Goal: Complete application form: Complete application form

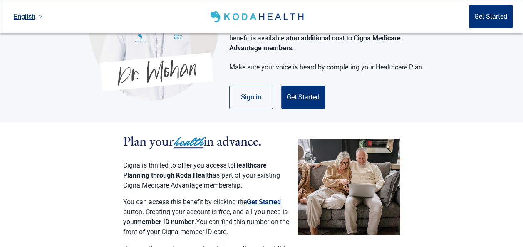
scroll to position [93, 0]
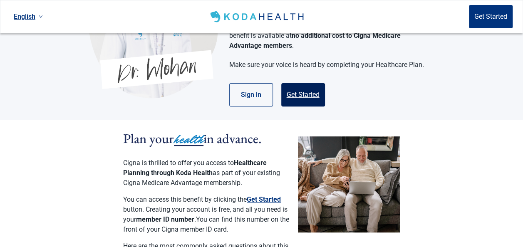
click at [303, 83] on button "Get Started" at bounding box center [303, 94] width 44 height 23
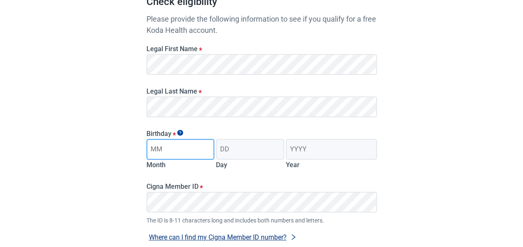
click at [208, 147] on input "Month" at bounding box center [180, 149] width 68 height 21
type input "12"
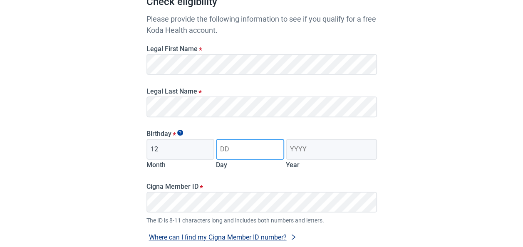
click at [250, 150] on input "Day" at bounding box center [250, 149] width 68 height 21
type input "20"
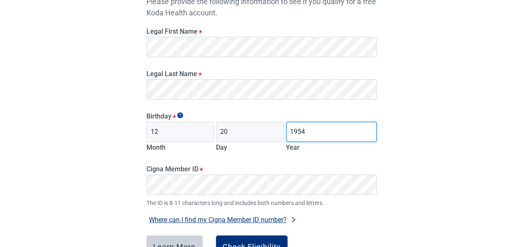
scroll to position [135, 0]
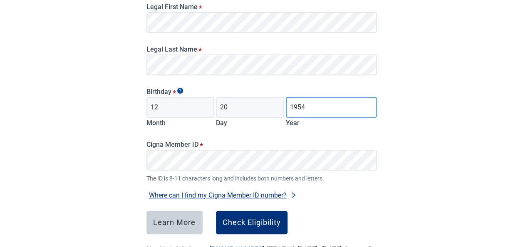
type input "1954"
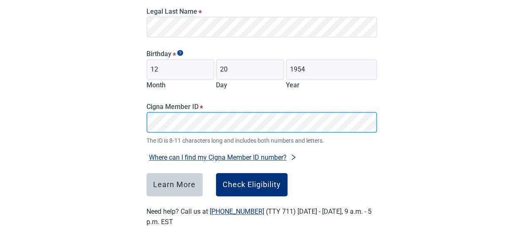
scroll to position [174, 0]
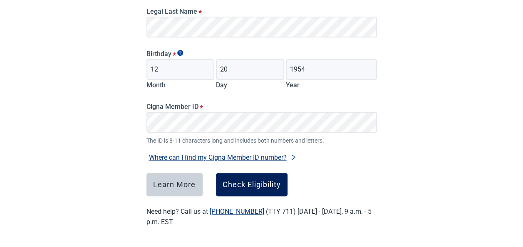
click at [255, 181] on div "Check Eligibility" at bounding box center [252, 185] width 58 height 8
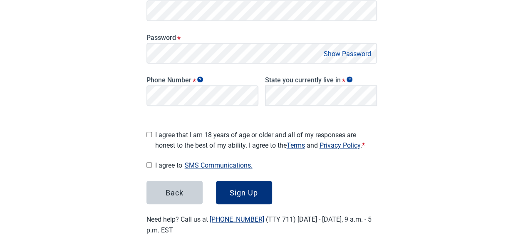
click at [148, 133] on input "I agree that I am 18 years of age or older and all of my responses are honest t…" at bounding box center [148, 134] width 5 height 5
checkbox input "true"
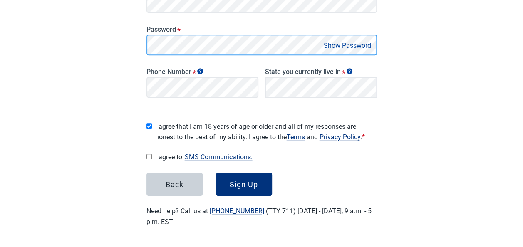
scroll to position [179, 0]
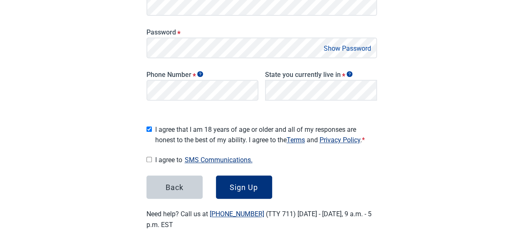
click at [356, 47] on button "Show Password" at bounding box center [347, 48] width 52 height 11
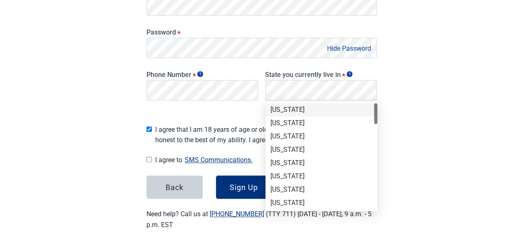
click at [318, 111] on div "[US_STATE]" at bounding box center [322, 109] width 102 height 9
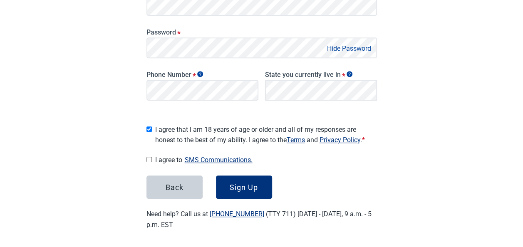
click at [226, 158] on button "SMS Communications." at bounding box center [218, 159] width 73 height 11
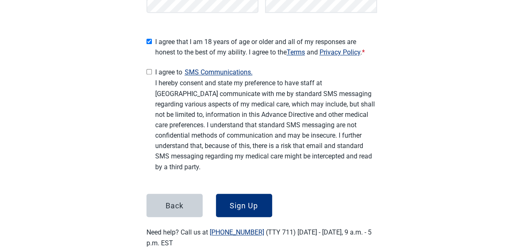
scroll to position [285, 0]
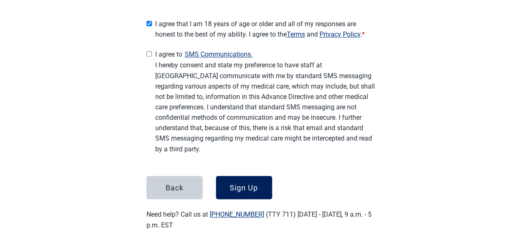
click at [239, 178] on button "Sign Up" at bounding box center [244, 187] width 56 height 23
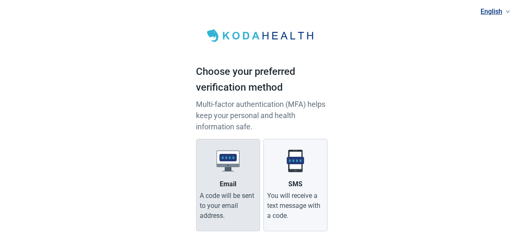
click at [213, 189] on label "Email A code will be sent to your email address." at bounding box center [228, 185] width 64 height 92
click at [0, 0] on input "Email A code will be sent to your email address." at bounding box center [0, 0] width 0 height 0
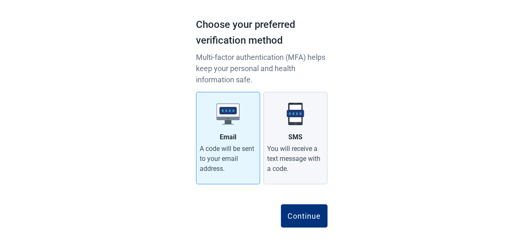
scroll to position [54, 0]
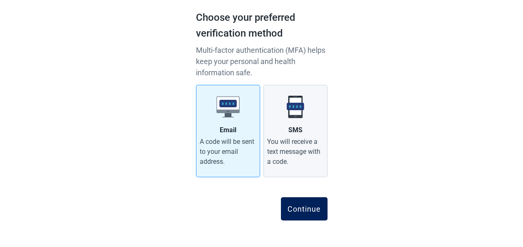
click at [304, 206] on div "Continue" at bounding box center [304, 209] width 33 height 8
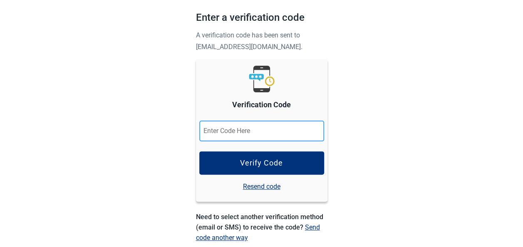
click at [230, 127] on input "Verification Code" at bounding box center [261, 131] width 125 height 21
paste input "552697"
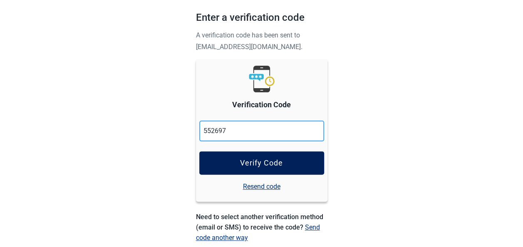
type input "552697"
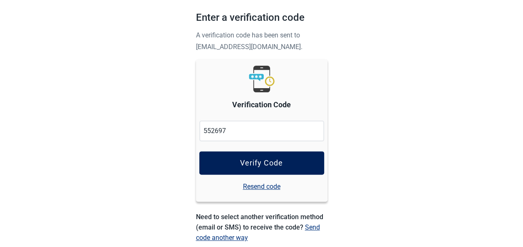
click at [265, 160] on div "Verify Code" at bounding box center [261, 163] width 43 height 8
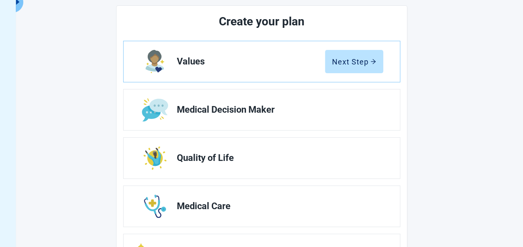
scroll to position [77, 0]
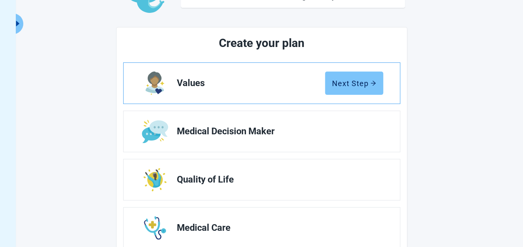
click at [360, 84] on div "Next Step" at bounding box center [354, 83] width 44 height 8
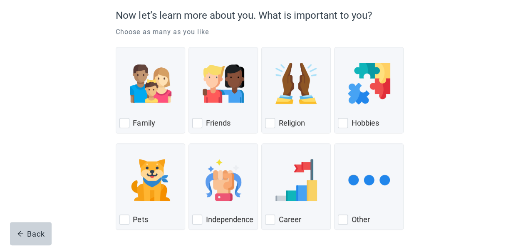
scroll to position [75, 0]
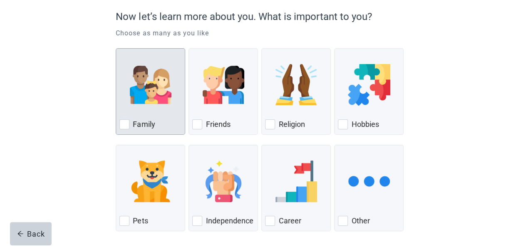
click at [122, 122] on div "Family, checkbox, not checked" at bounding box center [124, 124] width 10 height 10
click at [116, 49] on input "Family" at bounding box center [116, 48] width 0 height 0
checkbox input "true"
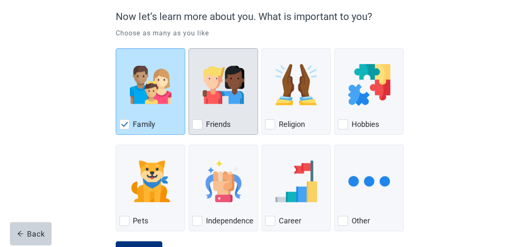
click at [201, 121] on div "Friends, checkbox, not checked" at bounding box center [197, 124] width 10 height 10
click at [189, 49] on input "Friends" at bounding box center [189, 48] width 0 height 0
checkbox input "true"
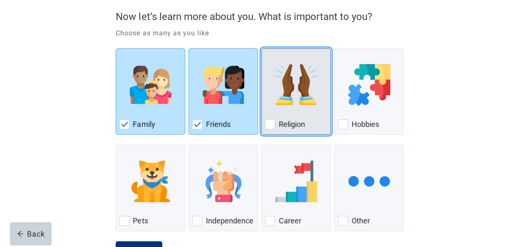
click at [273, 122] on div "Religion, checkbox, not checked" at bounding box center [270, 124] width 10 height 10
click at [262, 49] on input "Religion" at bounding box center [261, 48] width 0 height 0
checkbox input "true"
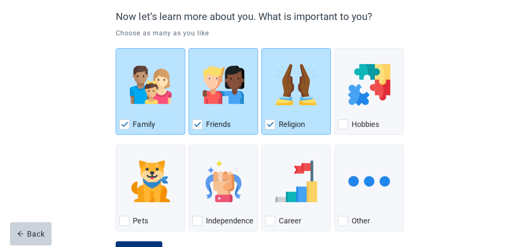
scroll to position [110, 0]
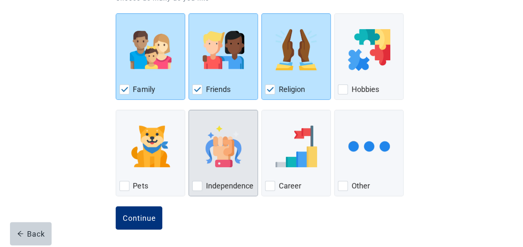
click at [197, 184] on div "Independence, checkbox, not checked" at bounding box center [197, 186] width 10 height 10
click at [189, 110] on input "Independence" at bounding box center [189, 110] width 0 height 0
checkbox input "true"
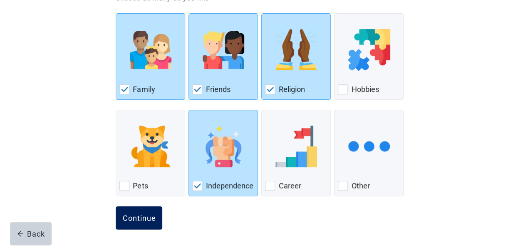
click at [151, 215] on div "Continue" at bounding box center [138, 218] width 33 height 8
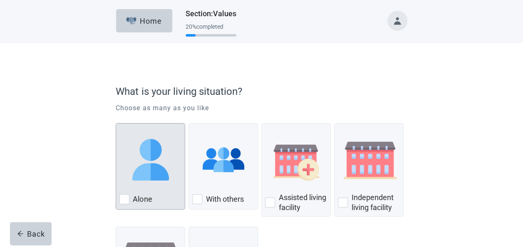
click at [126, 204] on div "Alone" at bounding box center [150, 199] width 62 height 13
click at [116, 124] on input "Alone" at bounding box center [116, 123] width 0 height 0
checkbox input "true"
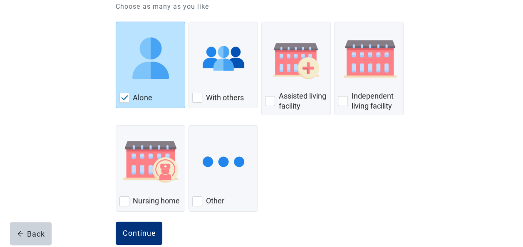
scroll to position [117, 0]
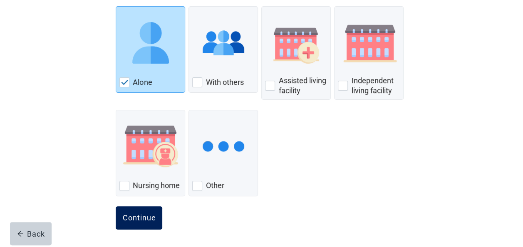
click at [132, 219] on div "Continue" at bounding box center [138, 218] width 33 height 8
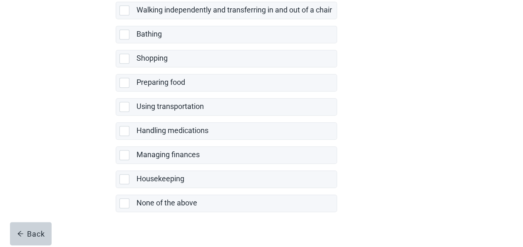
scroll to position [210, 0]
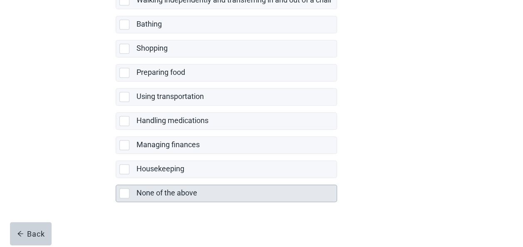
click at [125, 192] on div "None of the above, checkbox, not selected" at bounding box center [124, 194] width 10 height 10
click at [116, 179] on input "None of the above" at bounding box center [116, 178] width 0 height 0
checkbox input "true"
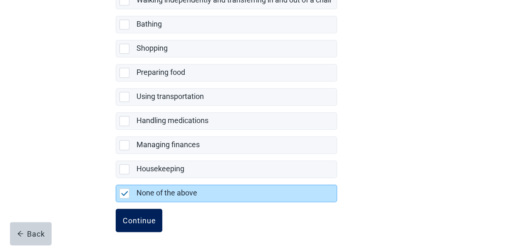
click at [133, 225] on button "Continue" at bounding box center [139, 220] width 47 height 23
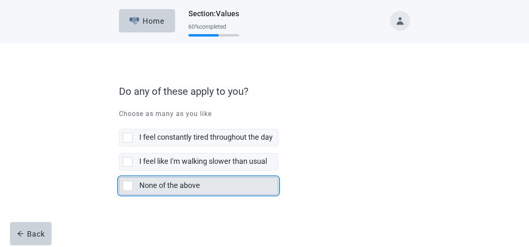
click at [124, 189] on div "None of the above, checkbox, not selected" at bounding box center [128, 186] width 10 height 10
click at [119, 171] on input "None of the above" at bounding box center [119, 171] width 0 height 0
checkbox input "true"
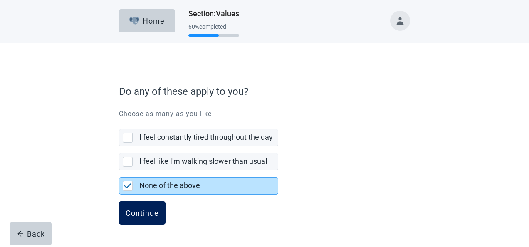
click at [149, 218] on button "Continue" at bounding box center [142, 212] width 47 height 23
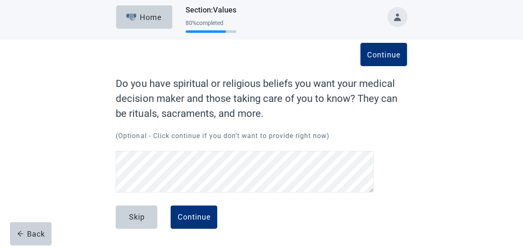
scroll to position [3, 0]
click at [196, 218] on div "Continue" at bounding box center [193, 217] width 33 height 8
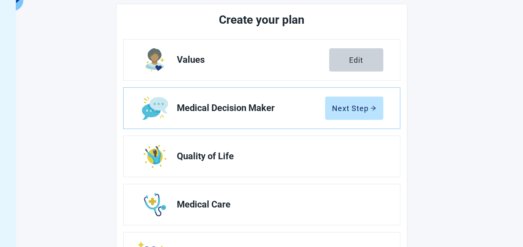
scroll to position [103, 0]
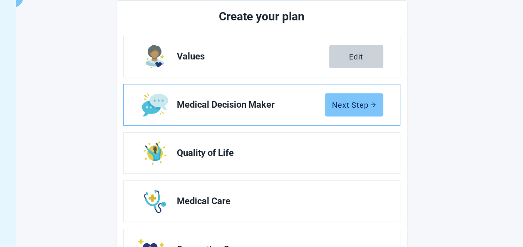
click at [360, 107] on div "Next Step" at bounding box center [354, 105] width 44 height 8
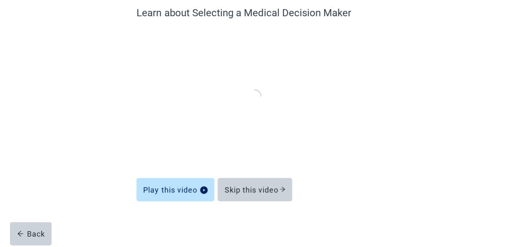
scroll to position [74, 0]
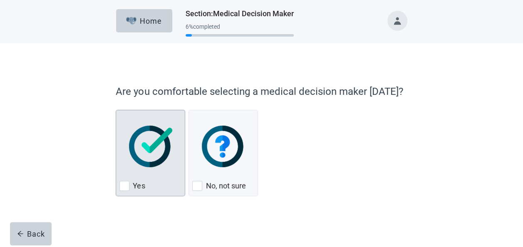
click at [167, 160] on img "Yes, checkbox, not checked" at bounding box center [151, 147] width 44 height 42
click at [116, 110] on input "Yes" at bounding box center [116, 110] width 0 height 0
checkbox input "true"
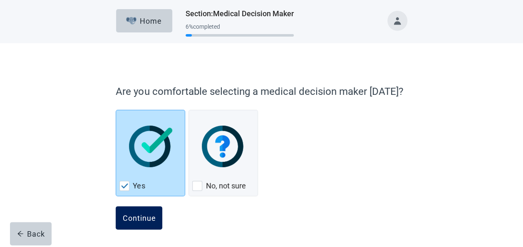
click at [145, 222] on div "Continue" at bounding box center [138, 218] width 33 height 8
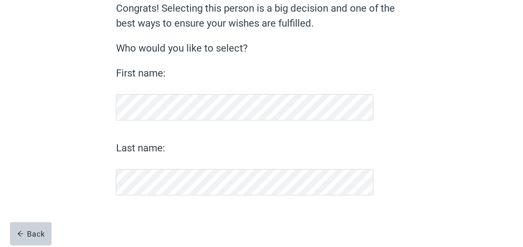
scroll to position [79, 0]
click at [140, 216] on div "Continue" at bounding box center [138, 217] width 33 height 8
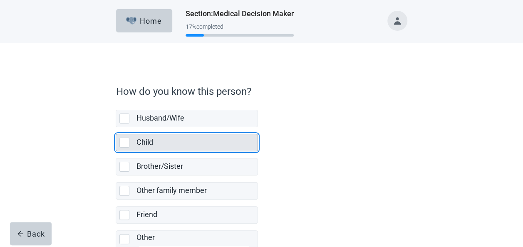
click at [128, 142] on div "Child, checkbox, not selected" at bounding box center [124, 143] width 10 height 10
click at [116, 128] on input "Child" at bounding box center [116, 127] width 0 height 0
checkbox input "true"
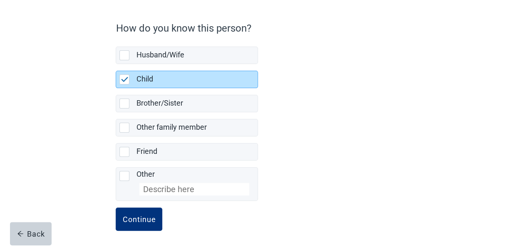
scroll to position [64, 0]
click at [142, 216] on div "Continue" at bounding box center [138, 219] width 33 height 8
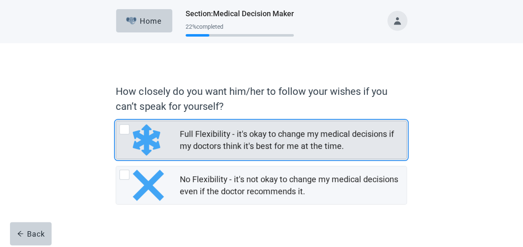
click at [268, 135] on div "Full Flexibility - it's okay to change my medical decisions if my doctors think…" at bounding box center [290, 140] width 222 height 24
click at [116, 121] on input "Full Flexibility - it's okay to change my medical decisions if my doctors think…" at bounding box center [116, 121] width 0 height 0
radio input "true"
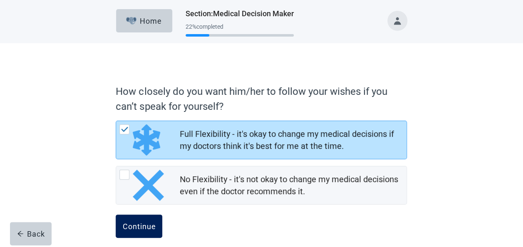
click at [129, 223] on div "Continue" at bounding box center [138, 226] width 33 height 8
click at [142, 227] on div "Continue" at bounding box center [138, 226] width 33 height 8
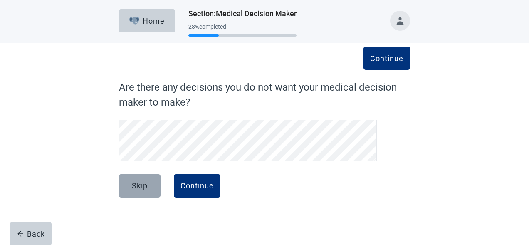
click at [137, 186] on div "Skip" at bounding box center [140, 186] width 16 height 8
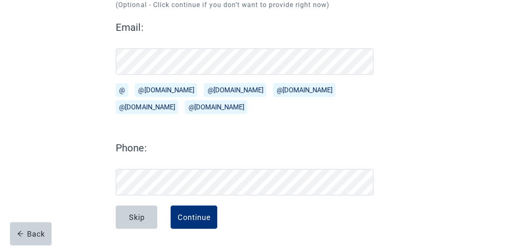
scroll to position [105, 0]
click at [186, 222] on button "Continue" at bounding box center [194, 217] width 47 height 23
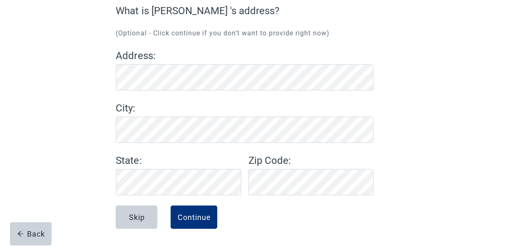
scroll to position [77, 0]
click at [147, 214] on button "Skip" at bounding box center [137, 217] width 42 height 23
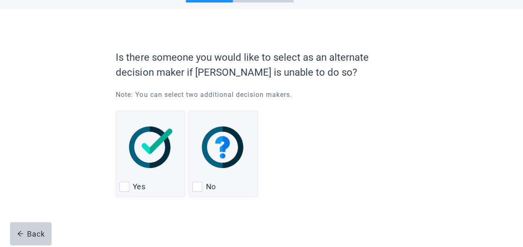
scroll to position [35, 0]
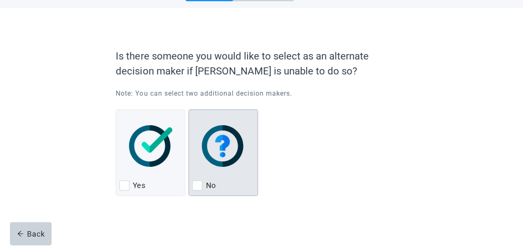
click at [216, 162] on img "No, checkbox, not checked" at bounding box center [224, 146] width 44 height 42
click at [189, 110] on input "No" at bounding box center [189, 109] width 0 height 0
checkbox input "true"
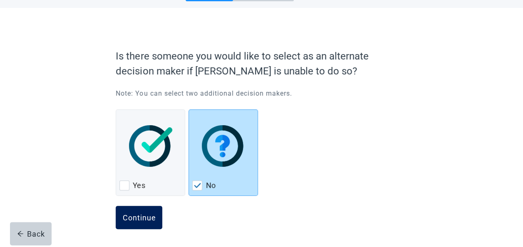
click at [133, 223] on button "Continue" at bounding box center [139, 217] width 47 height 23
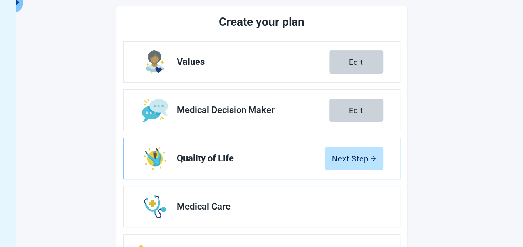
scroll to position [101, 0]
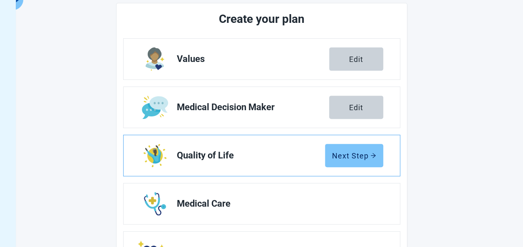
click at [335, 153] on div "Next Step" at bounding box center [354, 155] width 44 height 8
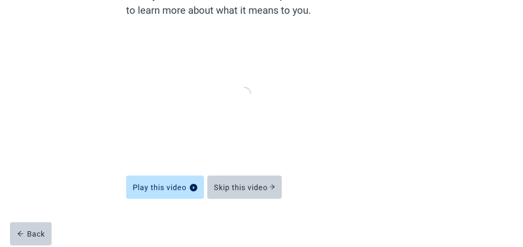
scroll to position [89, 0]
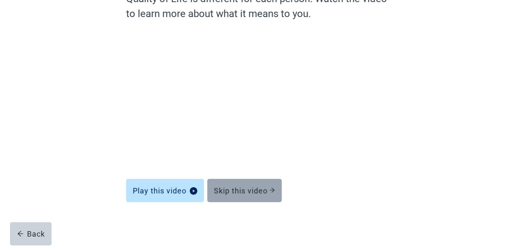
click at [270, 194] on button "Skip this video" at bounding box center [244, 190] width 74 height 23
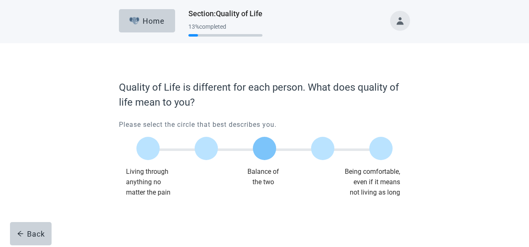
click at [266, 151] on label "Main content" at bounding box center [264, 148] width 23 height 23
click at [265, 149] on input "Quality of life scale: 50 out of 100. Balance of the two" at bounding box center [265, 149] width 0 height 0
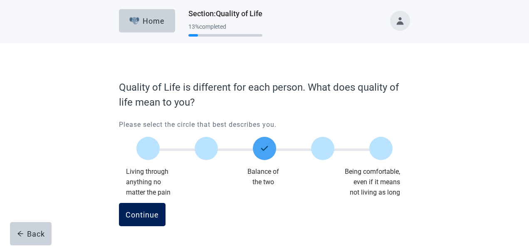
click at [137, 221] on button "Continue" at bounding box center [142, 214] width 47 height 23
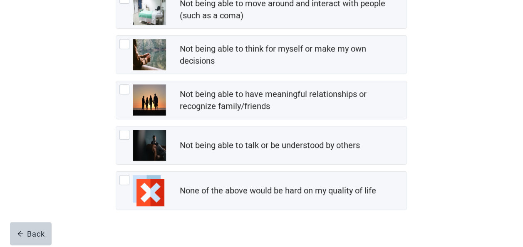
scroll to position [164, 0]
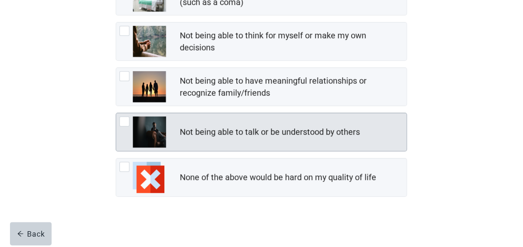
click at [226, 137] on div "Not being able to talk or be understood by others" at bounding box center [292, 132] width 227 height 17
click at [116, 113] on input "Not being able to talk or be understood by others" at bounding box center [116, 113] width 0 height 0
checkbox input "true"
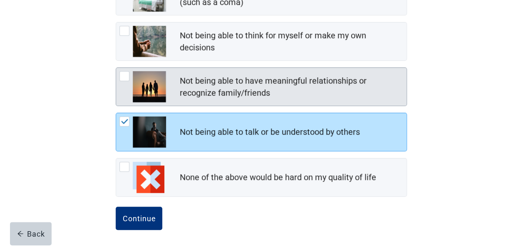
click at [302, 75] on div "Not being able to have meaningful relationships or recognize family/friends" at bounding box center [290, 87] width 222 height 24
click at [116, 68] on input "Not being able to have meaningful relationships or recognize family/friends" at bounding box center [116, 67] width 0 height 0
checkbox input "true"
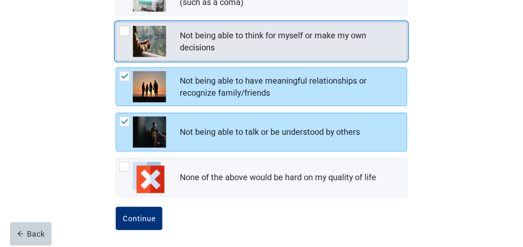
click at [291, 45] on div "Not being able to think for myself or make my own decisions" at bounding box center [290, 42] width 222 height 24
click at [116, 22] on input "Not being able to think for myself or make my own decisions" at bounding box center [116, 22] width 0 height 0
checkbox input "true"
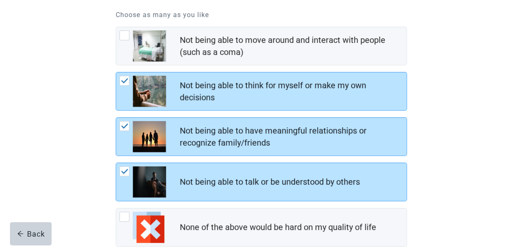
scroll to position [114, 0]
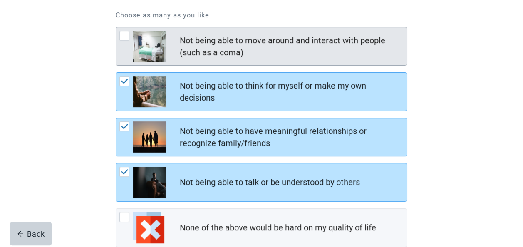
click at [330, 57] on div "Not being able to move around and interact with people (such as a coma)" at bounding box center [290, 47] width 222 height 24
click at [116, 27] on input "Not being able to move around and interact with people (such as a coma)" at bounding box center [116, 27] width 0 height 0
checkbox input "true"
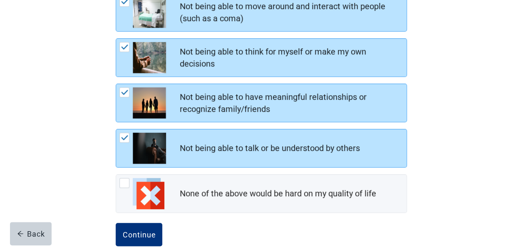
scroll to position [164, 0]
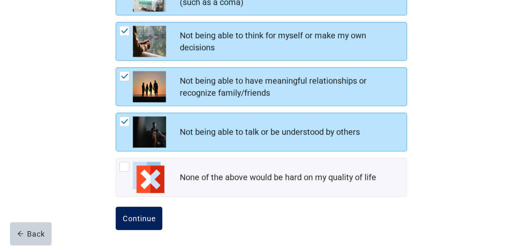
click at [138, 226] on button "Continue" at bounding box center [139, 218] width 47 height 23
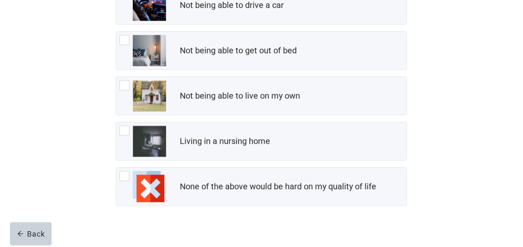
scroll to position [155, 0]
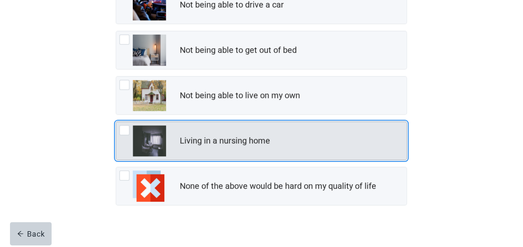
click at [307, 151] on div "Living in a nursing home" at bounding box center [261, 141] width 290 height 38
click at [116, 122] on input "Living in a nursing home" at bounding box center [116, 122] width 0 height 0
checkbox input "true"
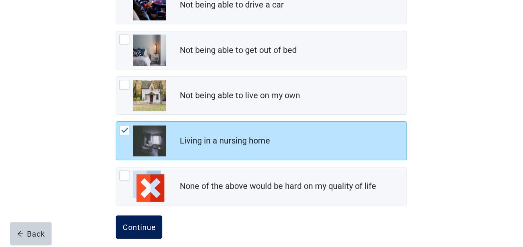
click at [146, 226] on div "Continue" at bounding box center [138, 227] width 33 height 8
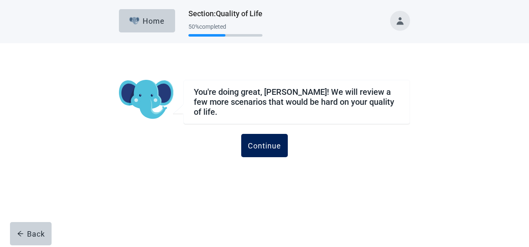
click at [261, 141] on div "Continue" at bounding box center [264, 145] width 33 height 8
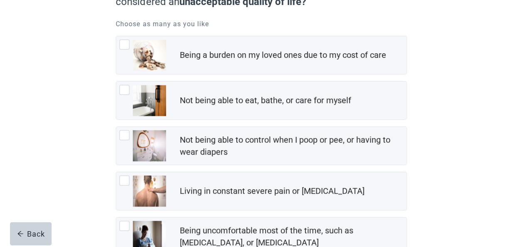
scroll to position [106, 0]
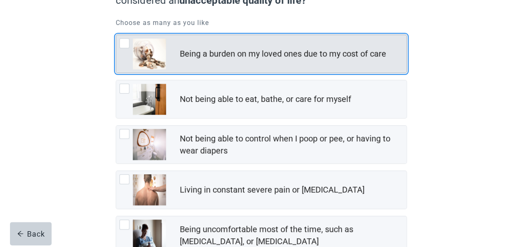
click at [279, 65] on div "Being a burden on my loved ones due to my cost of care" at bounding box center [261, 54] width 290 height 38
click at [116, 35] on input "Being a burden on my loved ones due to my cost of care" at bounding box center [116, 35] width 0 height 0
checkbox input "true"
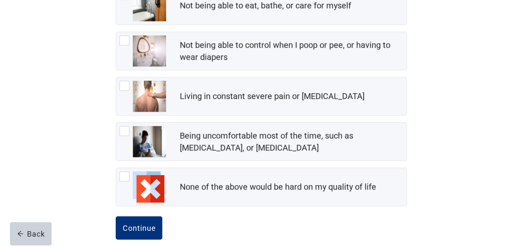
scroll to position [201, 0]
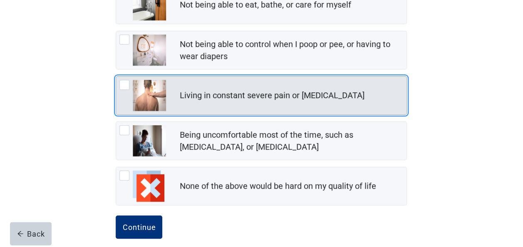
click at [315, 98] on div "Living in constant severe pain or [MEDICAL_DATA]" at bounding box center [271, 95] width 185 height 12
click at [116, 77] on input "Living in constant severe pain or [MEDICAL_DATA]" at bounding box center [116, 76] width 0 height 0
checkbox input "true"
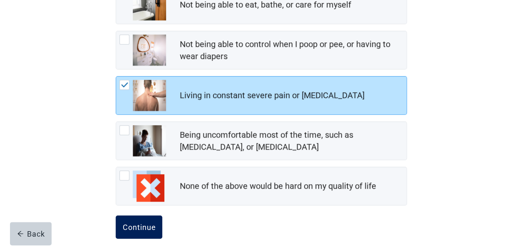
click at [144, 236] on button "Continue" at bounding box center [139, 227] width 47 height 23
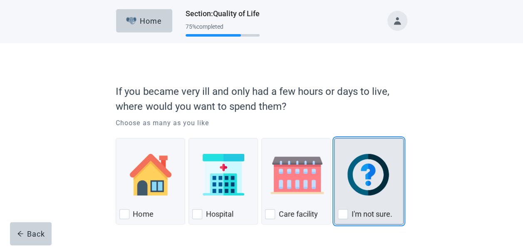
click at [345, 217] on div "I'm not sure., checkbox, not checked" at bounding box center [343, 214] width 10 height 10
click at [335, 139] on input "I'm not sure." at bounding box center [334, 138] width 0 height 0
checkbox input "true"
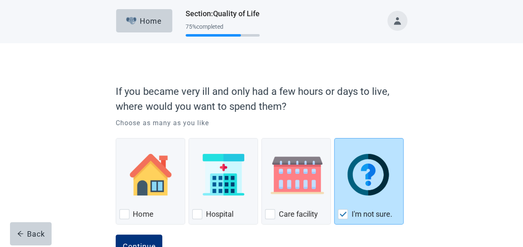
scroll to position [29, 0]
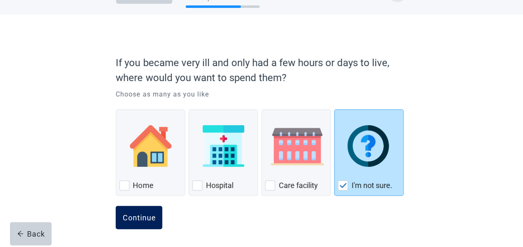
click at [139, 211] on button "Continue" at bounding box center [139, 217] width 47 height 23
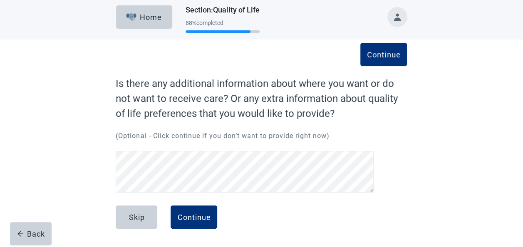
scroll to position [3, 0]
drag, startPoint x: 127, startPoint y: 216, endPoint x: 195, endPoint y: 216, distance: 67.8
click at [127, 216] on button "Skip" at bounding box center [137, 217] width 42 height 23
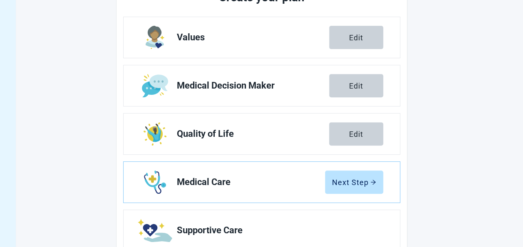
scroll to position [199, 0]
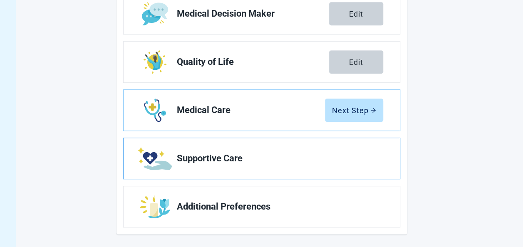
click at [290, 165] on link "Supportive Care" at bounding box center [262, 158] width 276 height 41
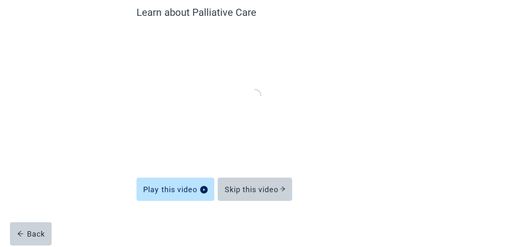
scroll to position [74, 0]
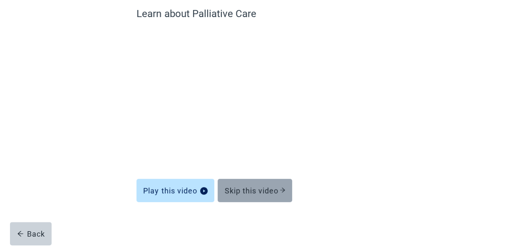
click at [253, 193] on div "Skip this video" at bounding box center [254, 190] width 61 height 8
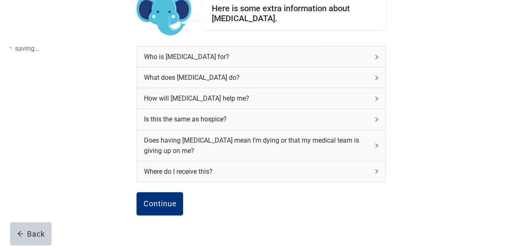
click at [253, 194] on div "Continue Back" at bounding box center [262, 213] width 250 height 42
click at [344, 118] on div "Is this the same as hospice?" at bounding box center [257, 119] width 226 height 10
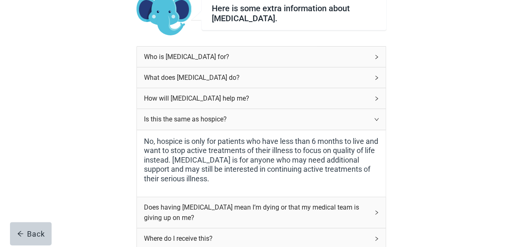
click at [437, 200] on div "Here is some extra information about [MEDICAL_DATA]. Who is [MEDICAL_DATA] for?…" at bounding box center [261, 165] width 471 height 390
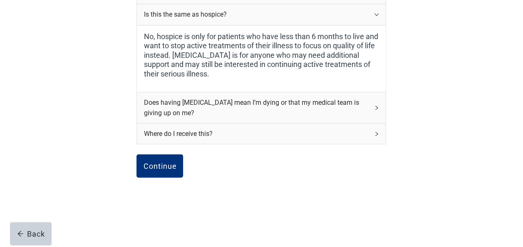
scroll to position [184, 0]
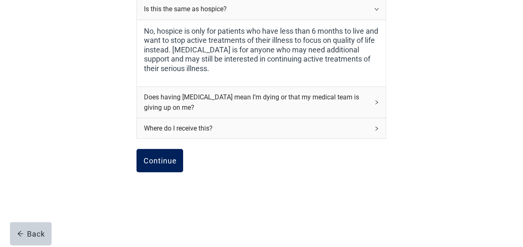
click at [152, 161] on div "Continue" at bounding box center [159, 160] width 33 height 8
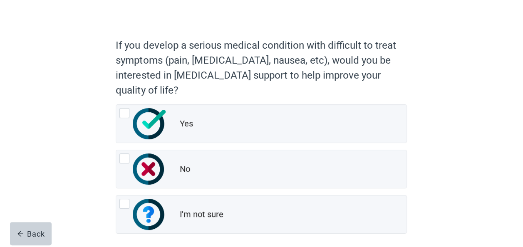
scroll to position [84, 0]
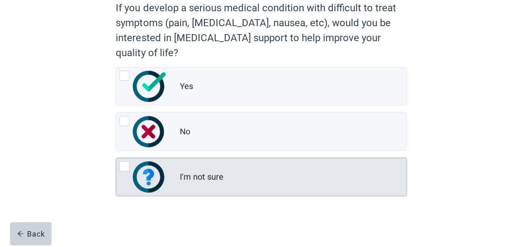
click at [143, 178] on img "I'm not sure, radio button, not checked" at bounding box center [149, 176] width 32 height 31
click at [116, 158] on input "I'm not sure" at bounding box center [116, 158] width 0 height 0
radio input "true"
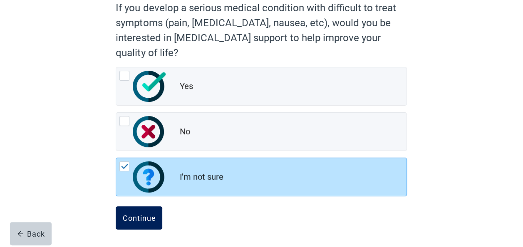
click at [117, 218] on button "Continue" at bounding box center [139, 217] width 47 height 23
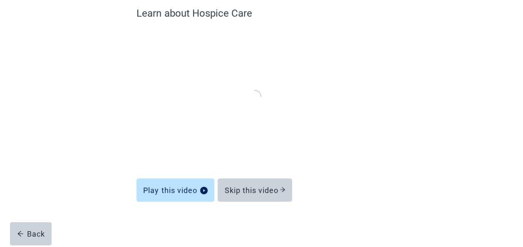
scroll to position [74, 0]
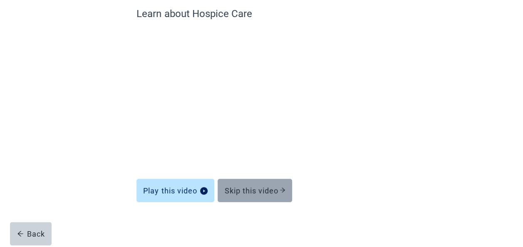
click at [256, 195] on button "Skip this video" at bounding box center [255, 190] width 74 height 23
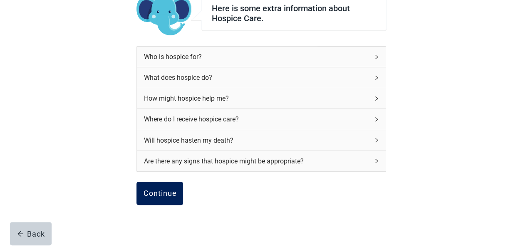
click at [158, 197] on button "Continue" at bounding box center [160, 193] width 47 height 23
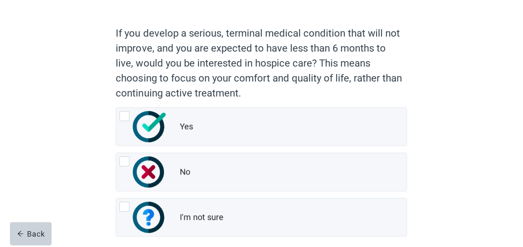
scroll to position [59, 0]
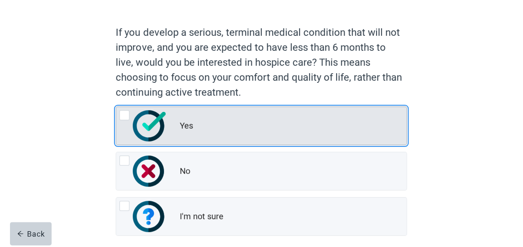
drag, startPoint x: 127, startPoint y: 117, endPoint x: 132, endPoint y: 121, distance: 6.0
click at [127, 117] on div "Yes, radio button, not checked" at bounding box center [124, 115] width 10 height 10
click at [116, 107] on input "Yes" at bounding box center [116, 107] width 0 height 0
radio input "true"
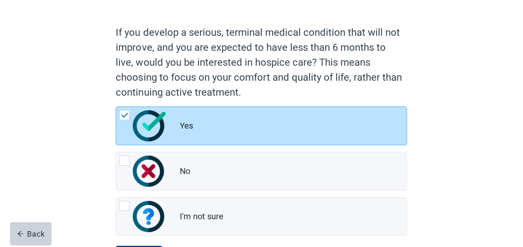
scroll to position [99, 0]
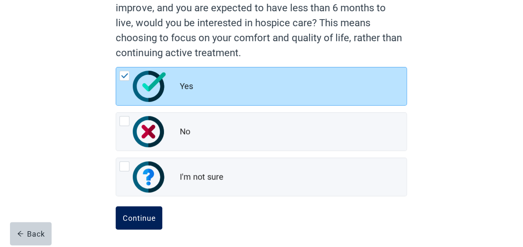
click at [145, 217] on div "Continue" at bounding box center [138, 218] width 33 height 8
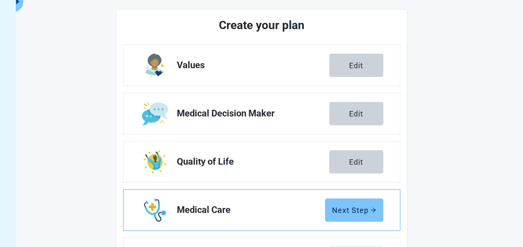
click at [363, 206] on div "Next Step" at bounding box center [354, 210] width 44 height 8
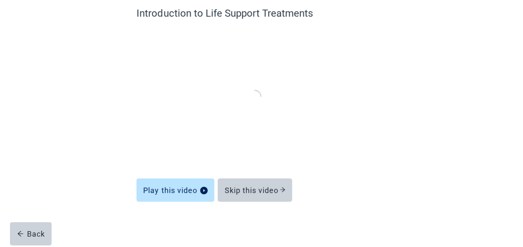
scroll to position [74, 0]
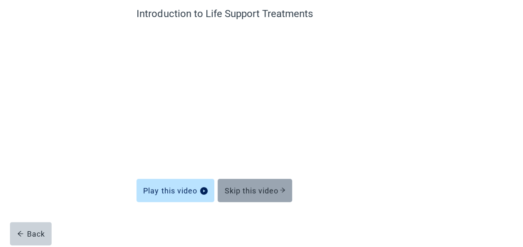
click at [269, 186] on div "Skip this video" at bounding box center [254, 190] width 61 height 8
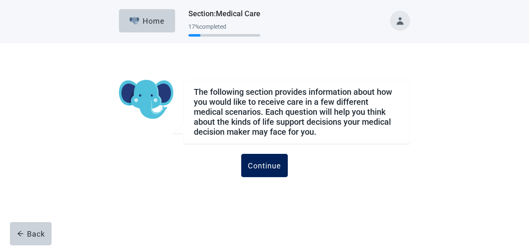
click at [270, 163] on div "Continue" at bounding box center [264, 165] width 33 height 8
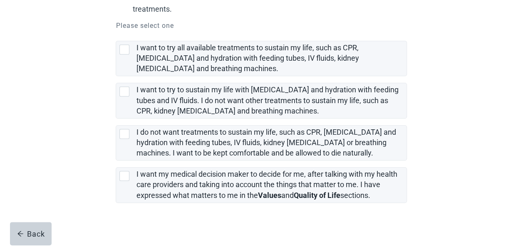
scroll to position [191, 0]
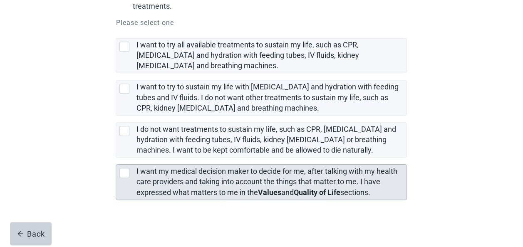
click at [127, 171] on div "[object Object], checkbox, not selected" at bounding box center [124, 173] width 10 height 10
click at [116, 158] on input "I want my medical decision maker to decide for me, after talking with my health…" at bounding box center [116, 158] width 0 height 0
checkbox input "true"
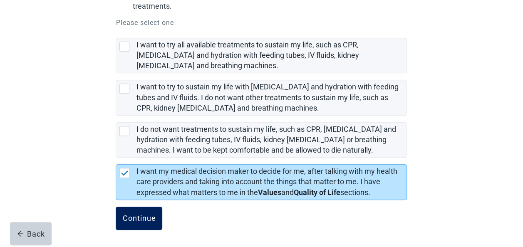
click at [136, 214] on div "Continue" at bounding box center [138, 218] width 33 height 8
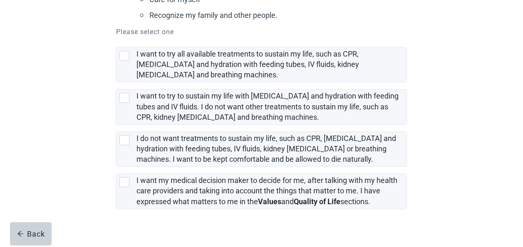
scroll to position [266, 0]
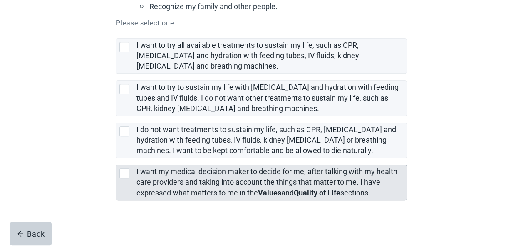
click at [125, 170] on div "[object Object], checkbox, not selected" at bounding box center [124, 174] width 10 height 10
click at [116, 159] on input "I want my medical decision maker to decide for me, after talking with my health…" at bounding box center [116, 158] width 0 height 0
checkbox input "true"
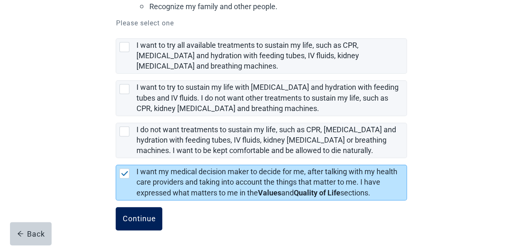
click at [133, 218] on div "Continue" at bounding box center [138, 219] width 33 height 8
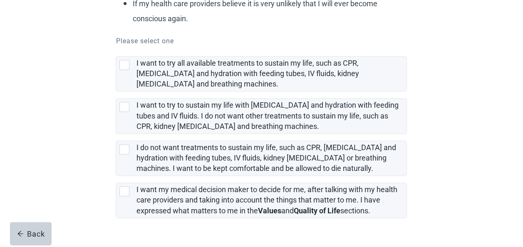
scroll to position [177, 0]
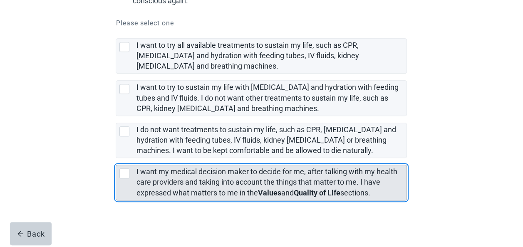
click at [128, 173] on div "[object Object], checkbox, not selected" at bounding box center [124, 174] width 10 height 10
click at [116, 159] on input "I want my medical decision maker to decide for me, after talking with my health…" at bounding box center [116, 158] width 0 height 0
checkbox input "true"
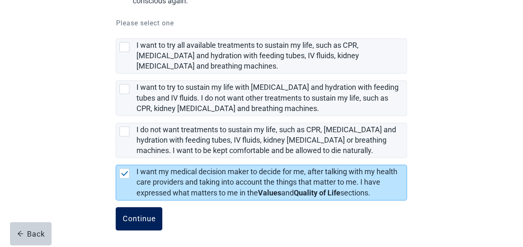
click at [148, 218] on div "Continue" at bounding box center [138, 219] width 33 height 8
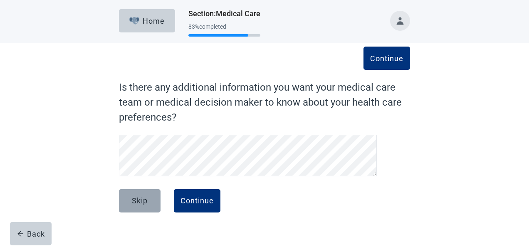
click at [145, 205] on div "Skip" at bounding box center [140, 201] width 16 height 8
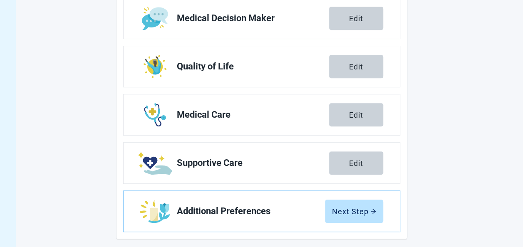
scroll to position [195, 0]
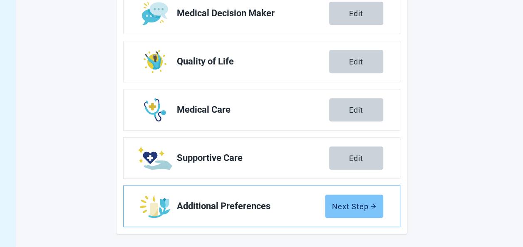
click at [347, 210] on div "Next Step" at bounding box center [354, 206] width 44 height 8
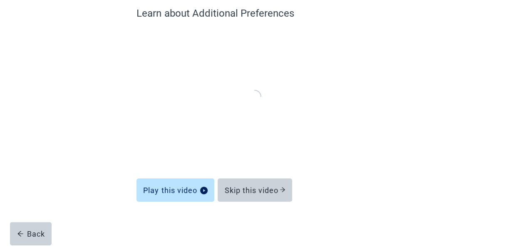
scroll to position [74, 0]
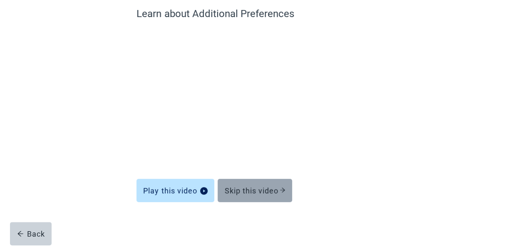
click at [268, 196] on button "Skip this video" at bounding box center [255, 190] width 74 height 23
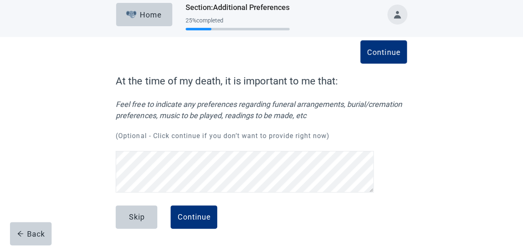
scroll to position [6, 0]
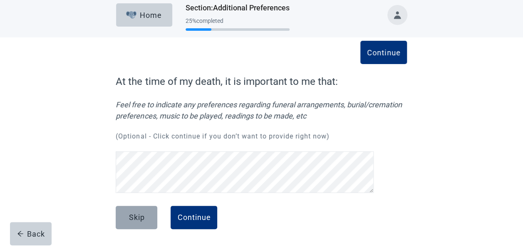
click at [128, 224] on button "Skip" at bounding box center [137, 217] width 42 height 23
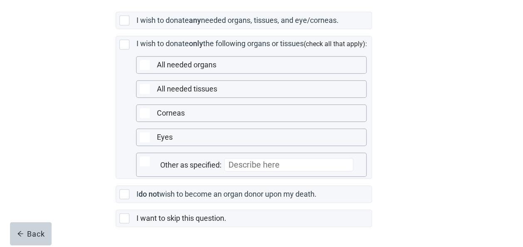
scroll to position [263, 0]
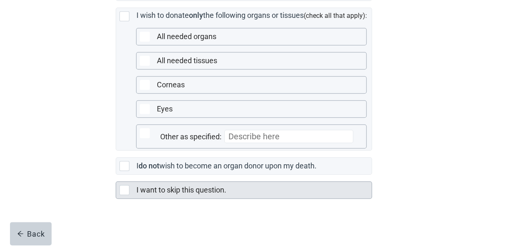
click at [128, 192] on div "Main content" at bounding box center [124, 190] width 10 height 10
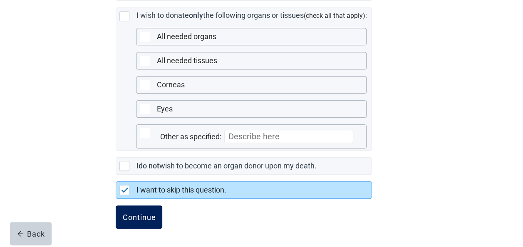
click at [141, 223] on button "Continue" at bounding box center [139, 217] width 47 height 23
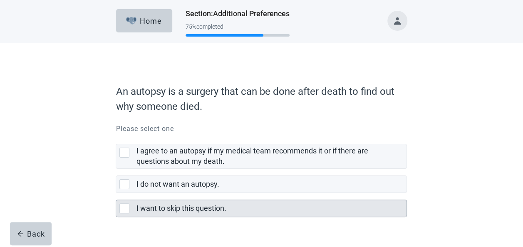
click at [120, 209] on div "I want to skip this question., checkbox, not selected" at bounding box center [124, 209] width 10 height 10
click at [116, 194] on input "I want to skip this question." at bounding box center [116, 193] width 0 height 0
checkbox input "true"
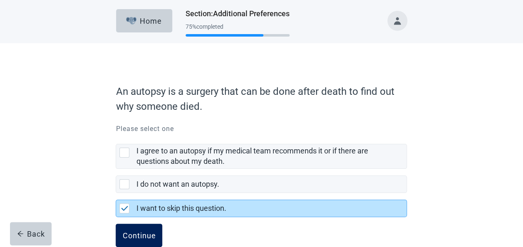
click at [146, 231] on div "Continue" at bounding box center [138, 235] width 33 height 8
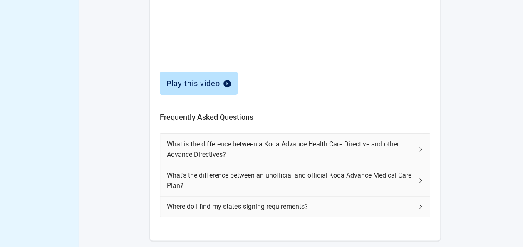
scroll to position [398, 0]
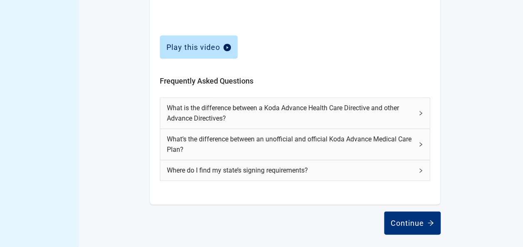
click at [402, 226] on div "Continue" at bounding box center [412, 223] width 43 height 8
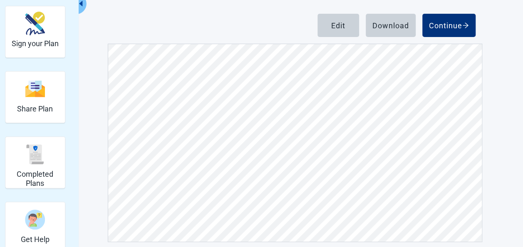
scroll to position [104, 0]
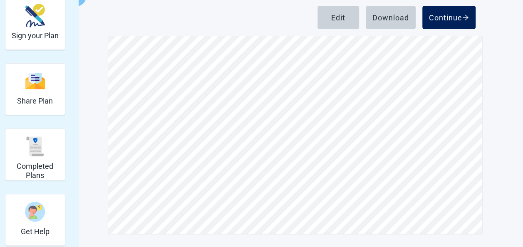
drag, startPoint x: 432, startPoint y: 15, endPoint x: 436, endPoint y: 15, distance: 4.2
click at [436, 15] on div "Continue" at bounding box center [449, 17] width 40 height 8
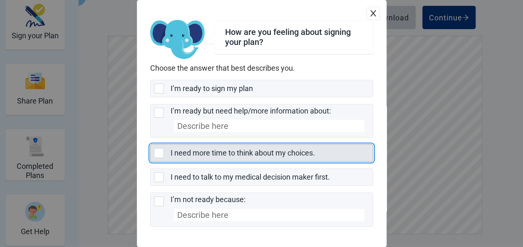
click at [160, 155] on div "I need more time to think about my choices., checkbox, not selected" at bounding box center [159, 153] width 10 height 10
click at [151, 145] on input "I need more time to think about my choices." at bounding box center [150, 144] width 0 height 0
checkbox input "true"
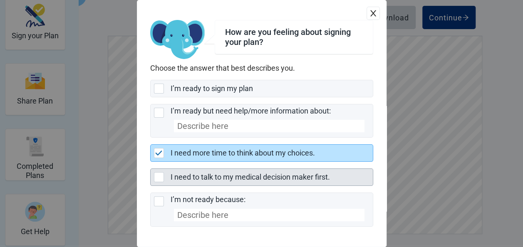
click at [159, 177] on div "I need to talk to my medical decision maker first., checkbox, not selected" at bounding box center [159, 177] width 10 height 10
click at [151, 169] on input "I need to talk to my medical decision maker first." at bounding box center [150, 169] width 0 height 0
checkbox input "true"
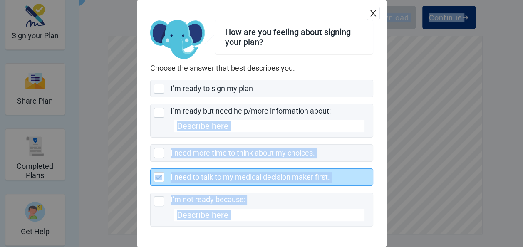
drag, startPoint x: 522, startPoint y: 126, endPoint x: 524, endPoint y: 180, distance: 54.2
click at [523, 143] on html "Skip to main content Menu Home View Unsigned Plan Sign your Plan Share Plan Com…" at bounding box center [261, 19] width 523 height 247
click at [321, 231] on div "How are you feeling about signing your plan? Choose the answer that best descri…" at bounding box center [262, 123] width 250 height 247
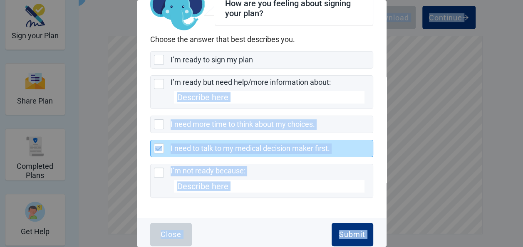
scroll to position [31, 0]
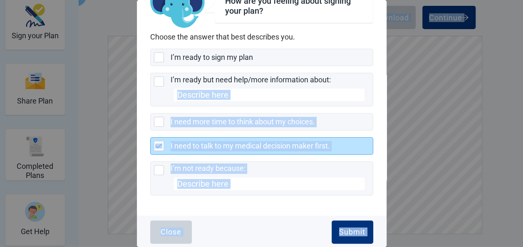
click at [253, 233] on div "Close Submit" at bounding box center [262, 232] width 250 height 33
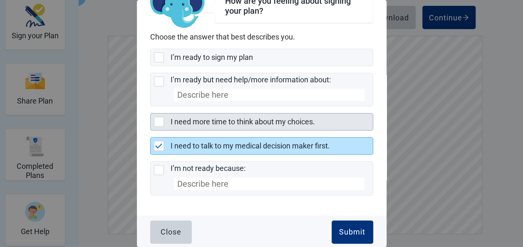
click at [158, 122] on div "I need more time to think about my choices., checkbox, not selected" at bounding box center [159, 122] width 10 height 10
click at [151, 114] on input "I need more time to think about my choices." at bounding box center [150, 113] width 0 height 0
checkbox input "true"
checkbox input "false"
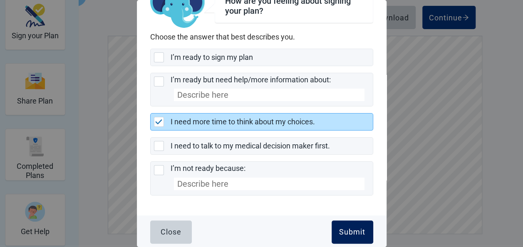
click at [339, 225] on button "Submit" at bounding box center [353, 232] width 42 height 23
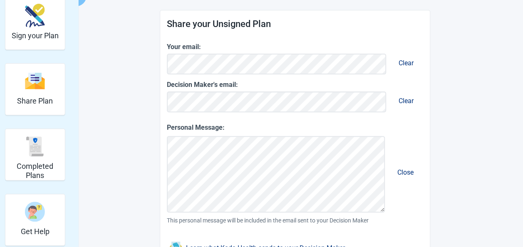
click at [407, 102] on span "Clear" at bounding box center [406, 100] width 28 height 21
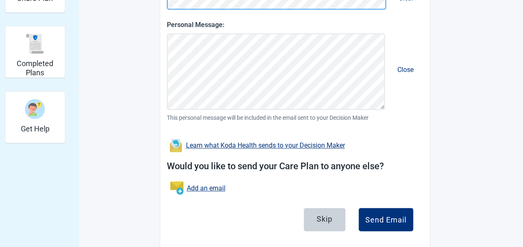
scroll to position [221, 0]
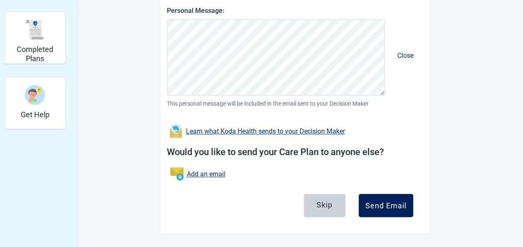
click at [397, 211] on button "Send Email" at bounding box center [386, 205] width 55 height 23
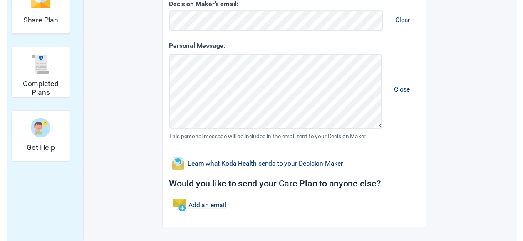
scroll to position [185, 0]
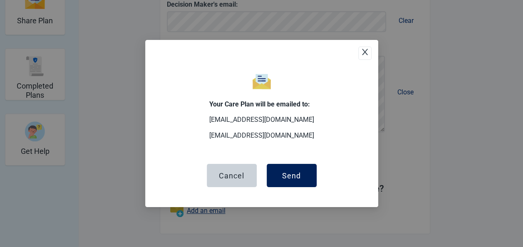
click at [293, 178] on div "Send" at bounding box center [291, 175] width 19 height 8
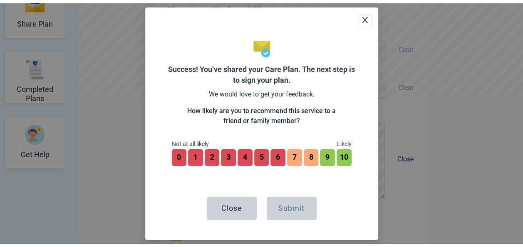
scroll to position [248, 0]
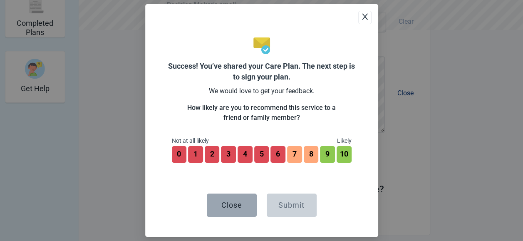
click at [236, 199] on button "Close" at bounding box center [232, 205] width 50 height 23
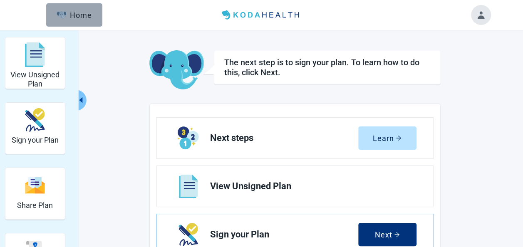
click at [72, 14] on div "Home" at bounding box center [75, 15] width 36 height 8
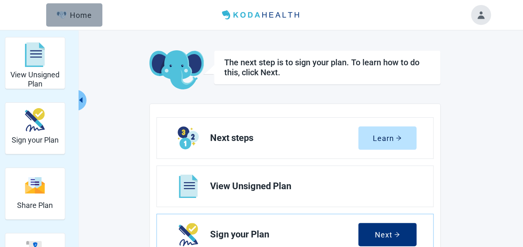
click at [72, 14] on div "Home" at bounding box center [75, 15] width 36 height 8
